Goal: Information Seeking & Learning: Understand process/instructions

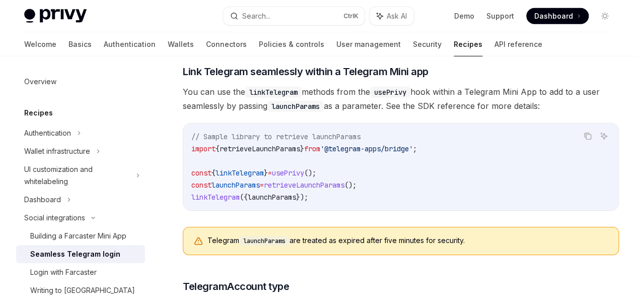
scroll to position [1447, 0]
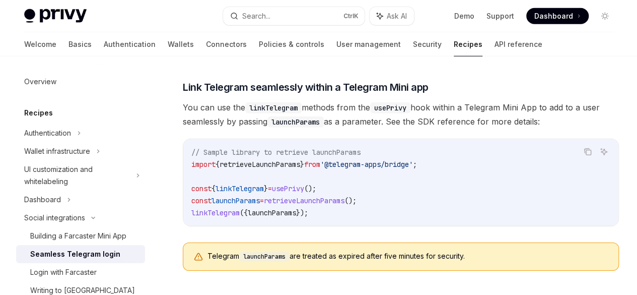
click at [194, 18] on div "Privy Docs home page" at bounding box center [119, 16] width 191 height 14
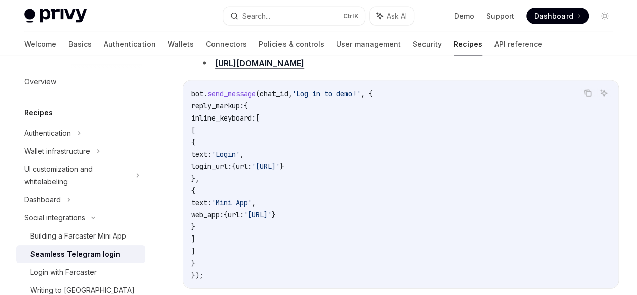
scroll to position [938, 0]
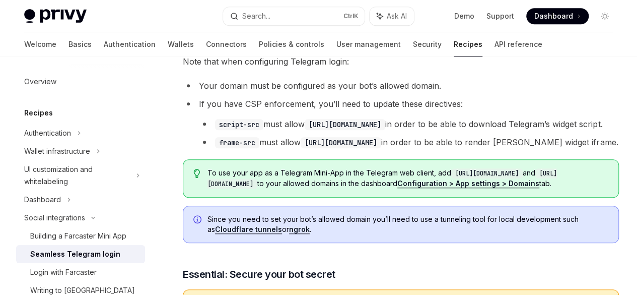
scroll to position [352, 0]
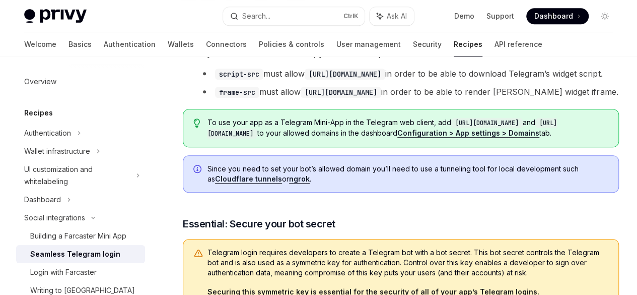
drag, startPoint x: 243, startPoint y: 121, endPoint x: 427, endPoint y: 110, distance: 184.6
click at [285, 99] on li "If you have CSP enforcement, you’ll need to update these directives: script-src…" at bounding box center [401, 72] width 436 height 52
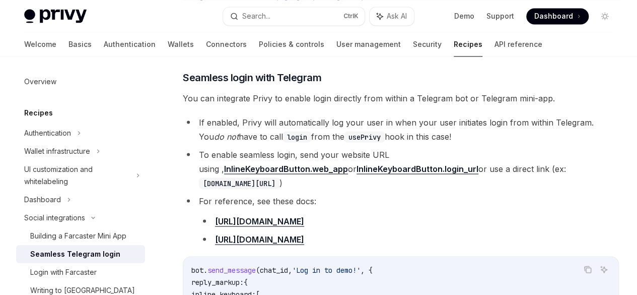
scroll to position [906, 0]
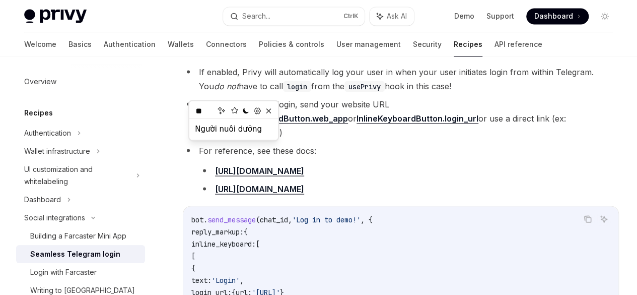
copy span "PrivyProvider"
click at [178, 147] on div "Social integrations Seamless Telegram login OpenAI Open in ChatGPT OpenAI Open …" at bounding box center [306, 210] width 629 height 2081
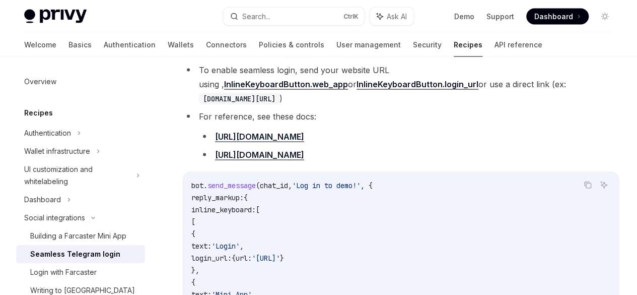
scroll to position [957, 0]
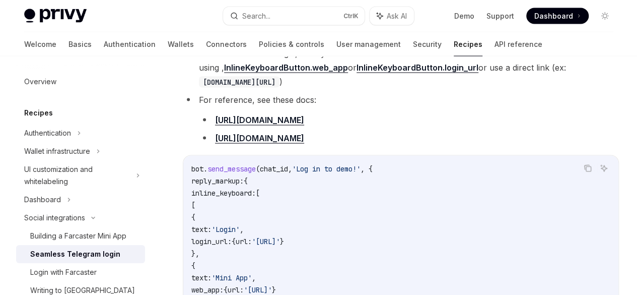
drag, startPoint x: 352, startPoint y: 152, endPoint x: 402, endPoint y: 155, distance: 49.9
copy span ", "telegram""
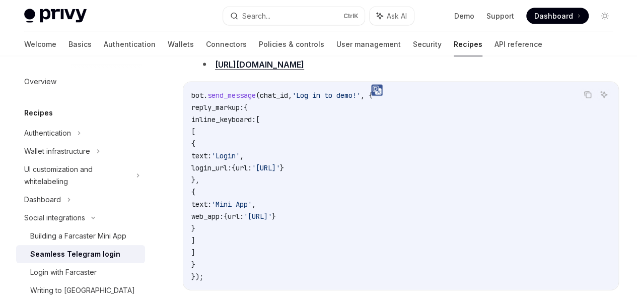
scroll to position [1057, 0]
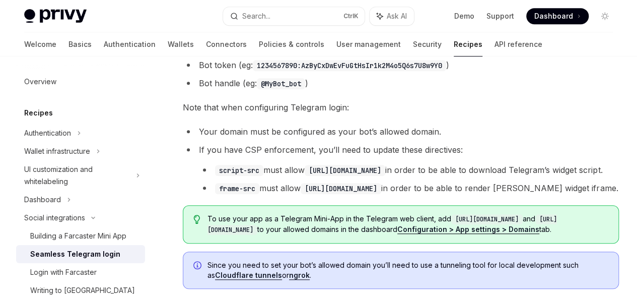
scroll to position [259, 0]
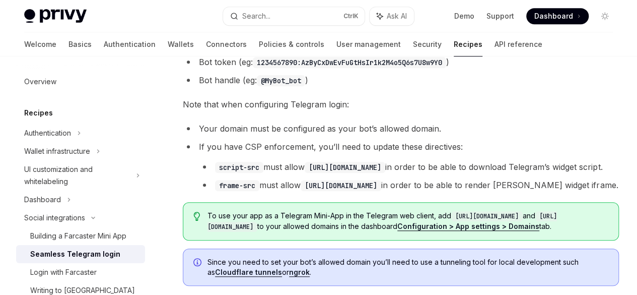
click at [225, 87] on li "Bot handle (eg: @MyBot_bot )" at bounding box center [401, 80] width 436 height 14
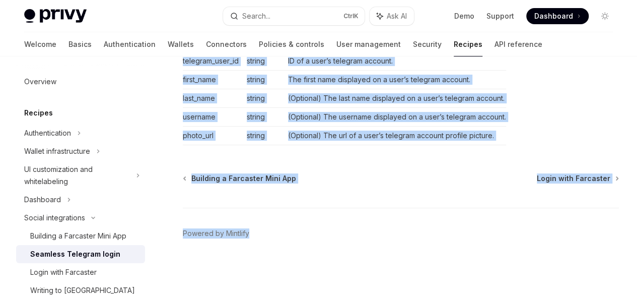
scroll to position [2280, 0]
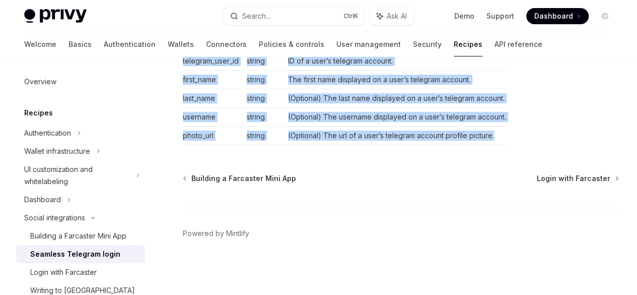
drag, startPoint x: 192, startPoint y: 106, endPoint x: 371, endPoint y: 130, distance: 180.5
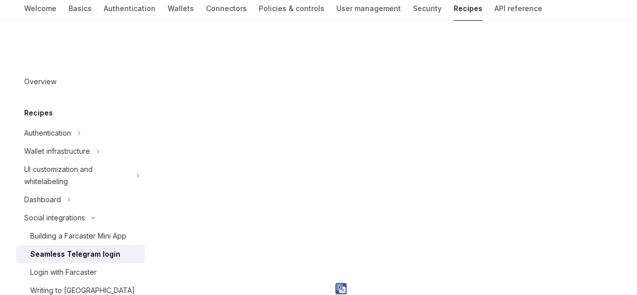
copy div "Seamless Telegram login OpenAI Open in ChatGPT OpenAI Open in ChatGPT Privy ena…"
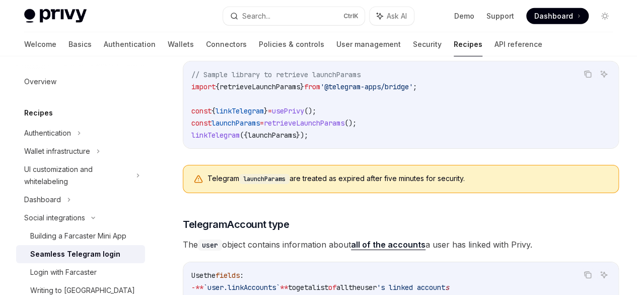
scroll to position [1625, 0]
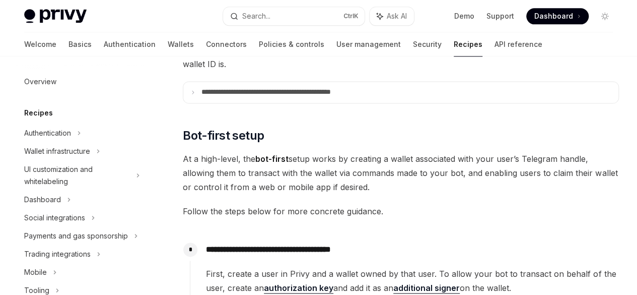
scroll to position [655, 0]
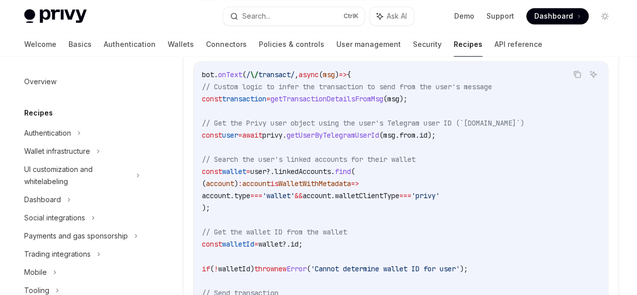
scroll to position [755, 0]
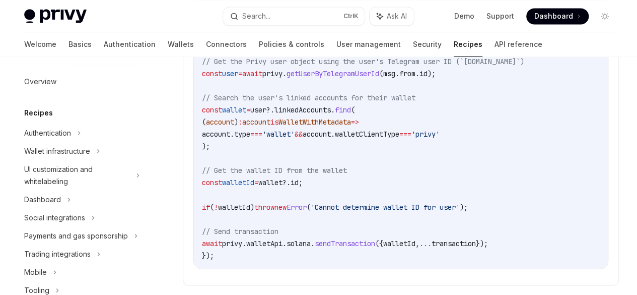
drag, startPoint x: 296, startPoint y: 157, endPoint x: 332, endPoint y: 161, distance: 36.4
